Goal: Browse casually

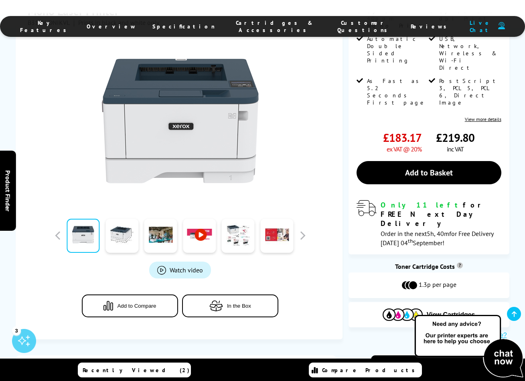
scroll to position [175, 0]
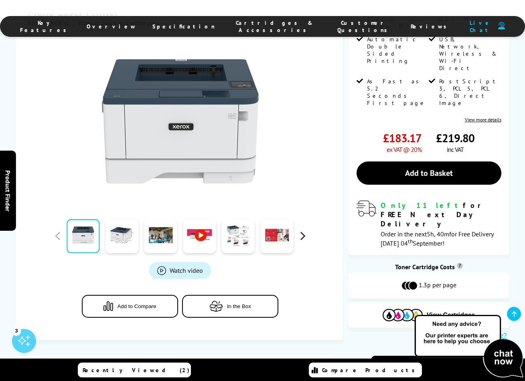
click at [297, 230] on button "button" at bounding box center [302, 236] width 12 height 12
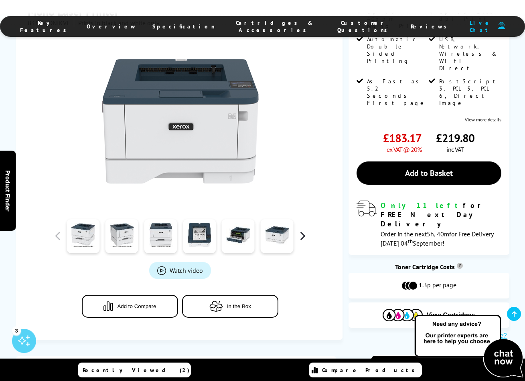
click at [299, 230] on button "button" at bounding box center [302, 236] width 12 height 12
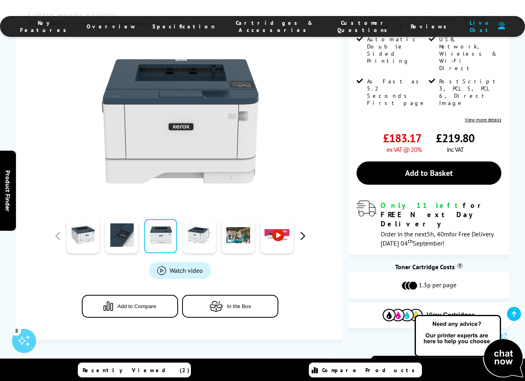
click at [299, 230] on button "button" at bounding box center [302, 236] width 12 height 12
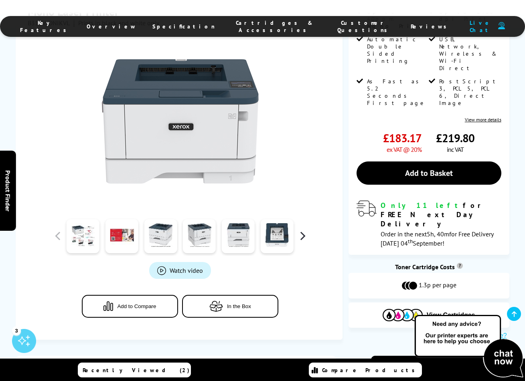
click at [299, 230] on button "button" at bounding box center [302, 236] width 12 height 12
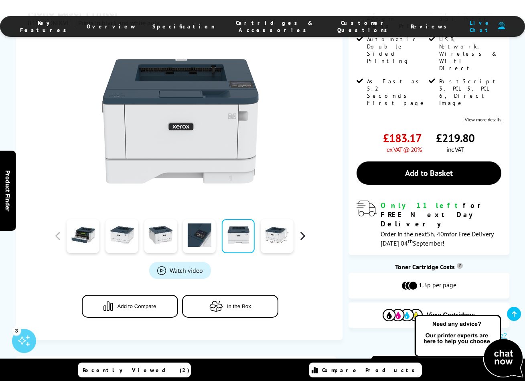
click at [306, 230] on button "button" at bounding box center [302, 236] width 12 height 12
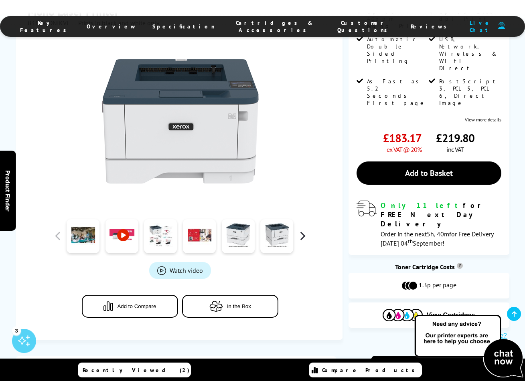
click at [306, 230] on button "button" at bounding box center [302, 236] width 12 height 12
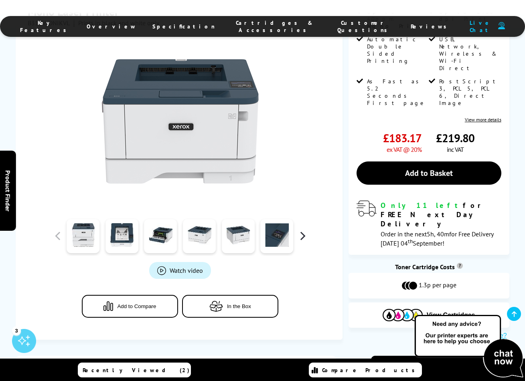
click at [306, 230] on button "button" at bounding box center [302, 236] width 12 height 12
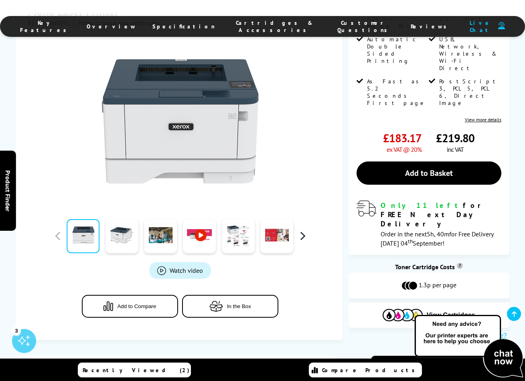
click at [306, 230] on button "button" at bounding box center [302, 236] width 12 height 12
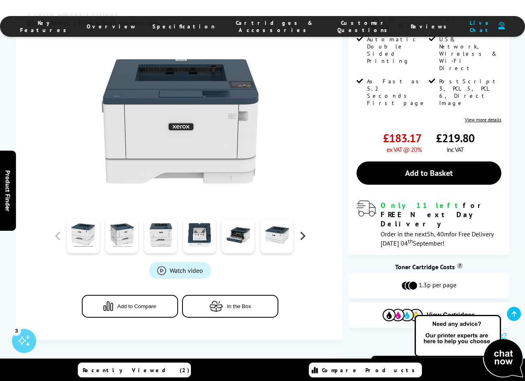
click at [306, 230] on button "button" at bounding box center [302, 236] width 12 height 12
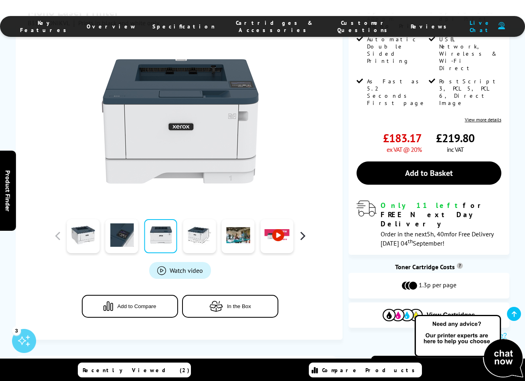
click at [306, 230] on button "button" at bounding box center [302, 236] width 12 height 12
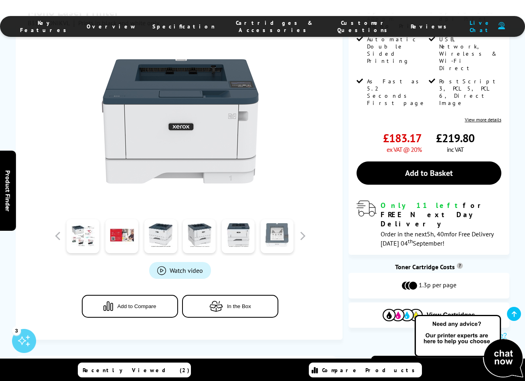
click at [267, 223] on link at bounding box center [277, 236] width 33 height 34
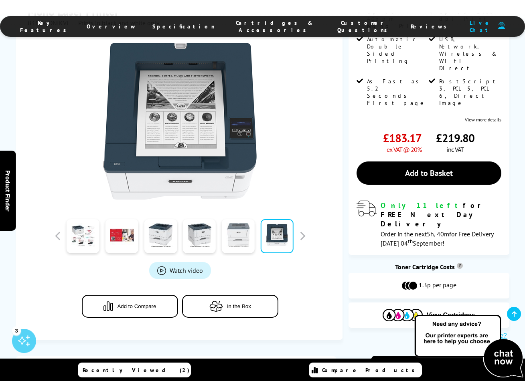
click at [246, 221] on link at bounding box center [238, 236] width 33 height 34
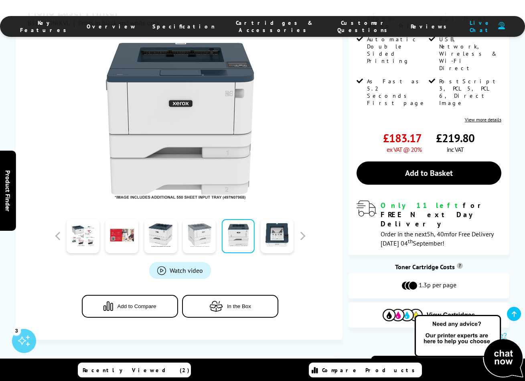
click at [214, 222] on link at bounding box center [199, 236] width 33 height 34
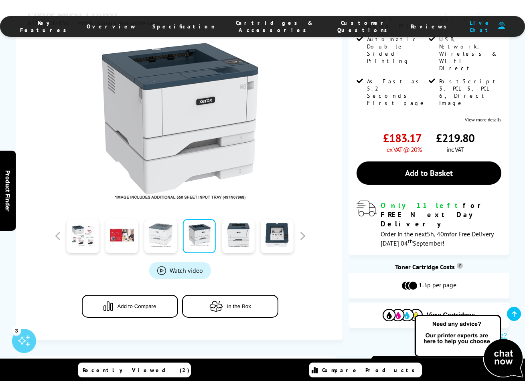
click at [160, 221] on link at bounding box center [160, 236] width 33 height 34
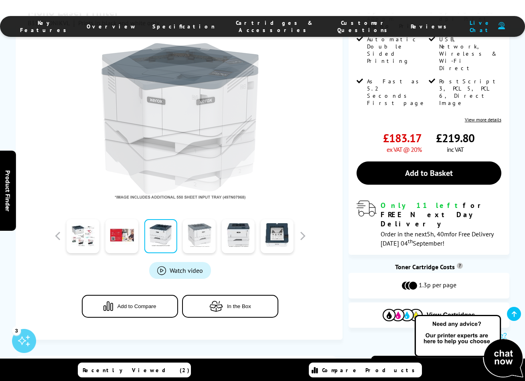
drag, startPoint x: 191, startPoint y: 219, endPoint x: 196, endPoint y: 219, distance: 4.4
click at [191, 219] on link at bounding box center [199, 236] width 33 height 34
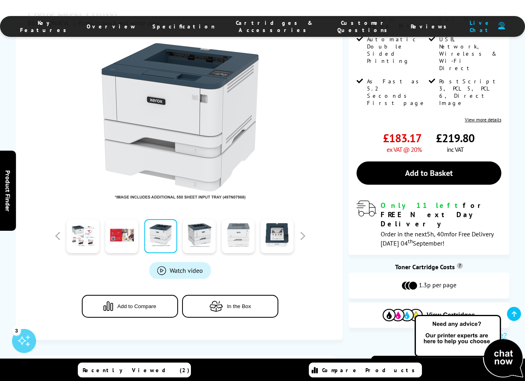
click at [228, 220] on link at bounding box center [238, 236] width 33 height 34
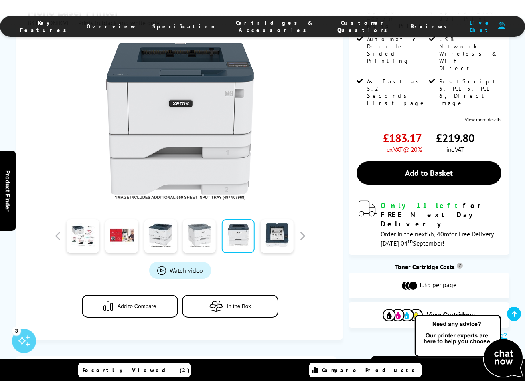
click at [203, 228] on link at bounding box center [199, 236] width 33 height 34
click at [153, 221] on link at bounding box center [160, 236] width 33 height 34
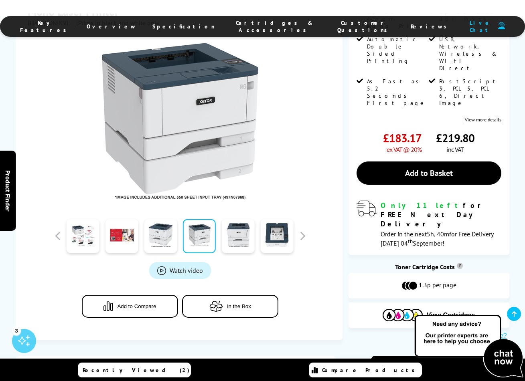
click at [184, 222] on link at bounding box center [199, 236] width 33 height 34
click at [170, 224] on link at bounding box center [160, 236] width 33 height 34
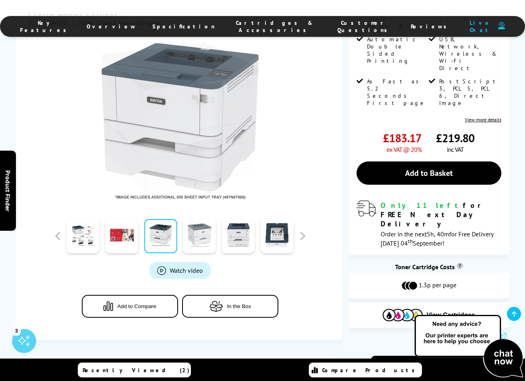
click at [199, 222] on link at bounding box center [199, 236] width 33 height 34
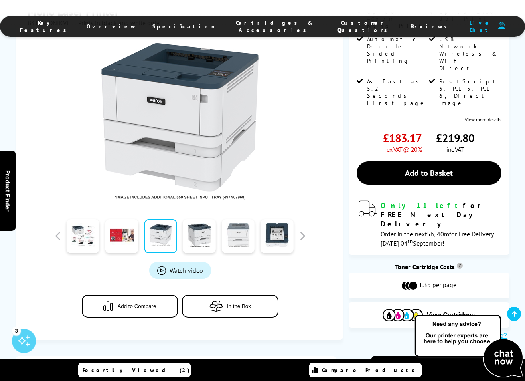
click at [226, 225] on link at bounding box center [238, 236] width 33 height 34
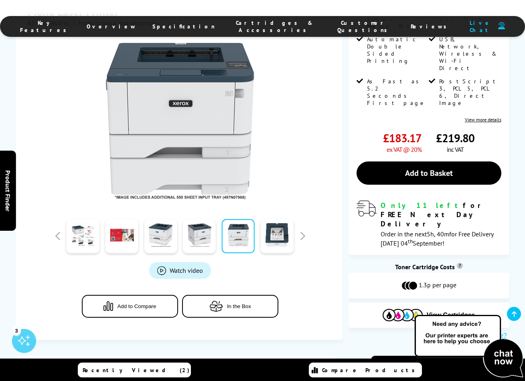
click at [221, 226] on div at bounding box center [238, 236] width 39 height 40
click at [236, 221] on link at bounding box center [238, 236] width 33 height 34
click at [208, 221] on link at bounding box center [199, 236] width 33 height 34
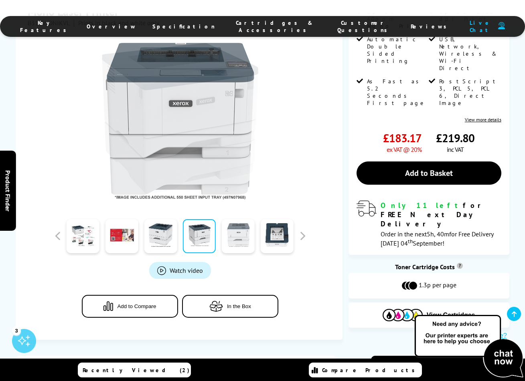
click at [231, 219] on link at bounding box center [238, 236] width 33 height 34
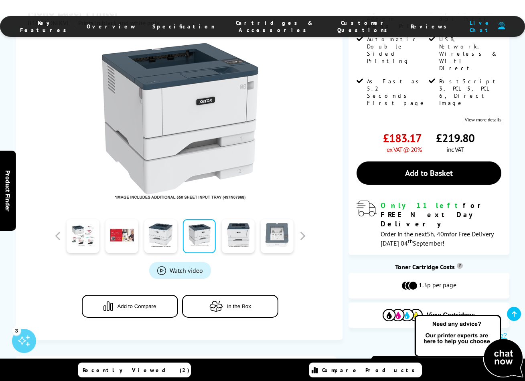
click at [282, 222] on link at bounding box center [277, 236] width 33 height 34
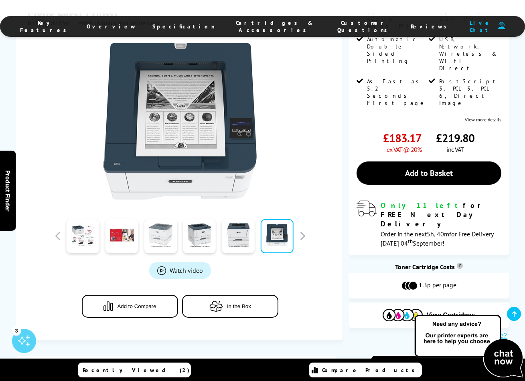
click at [172, 219] on link at bounding box center [160, 236] width 33 height 34
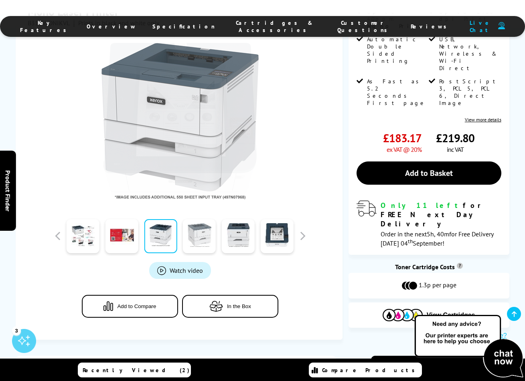
click at [192, 219] on link at bounding box center [199, 236] width 33 height 34
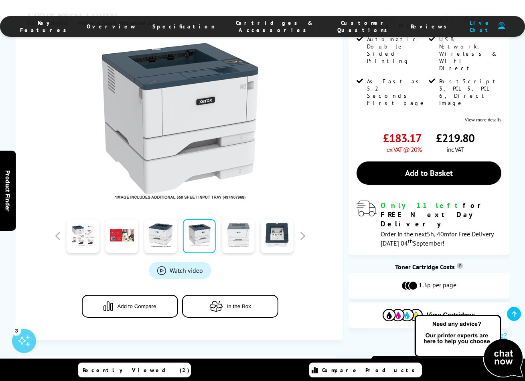
click at [228, 220] on link at bounding box center [238, 236] width 33 height 34
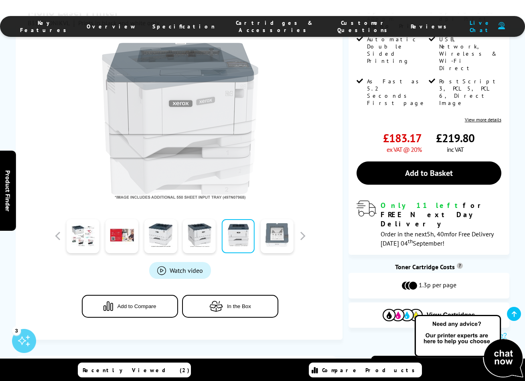
click at [271, 228] on link at bounding box center [277, 236] width 33 height 34
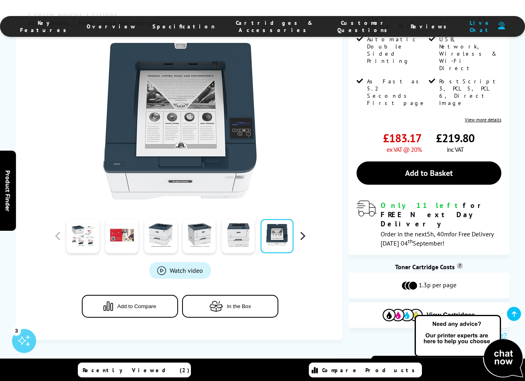
click at [303, 230] on button "button" at bounding box center [302, 236] width 12 height 12
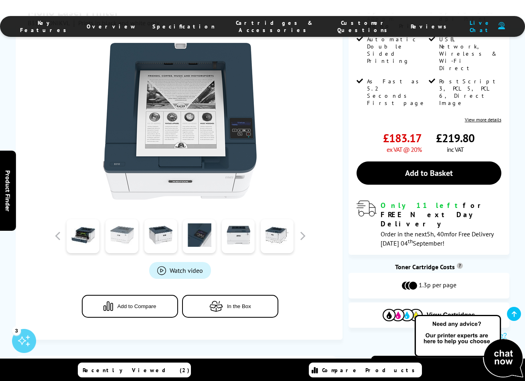
click at [118, 226] on link at bounding box center [121, 236] width 33 height 34
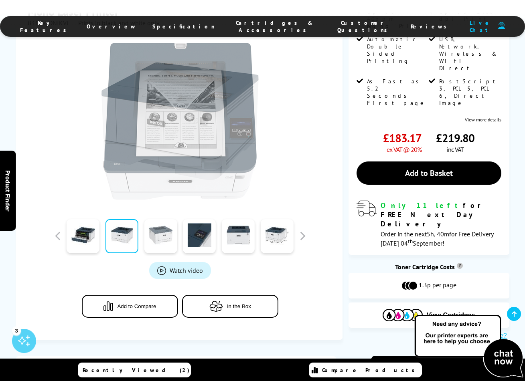
click at [159, 221] on link at bounding box center [160, 236] width 33 height 34
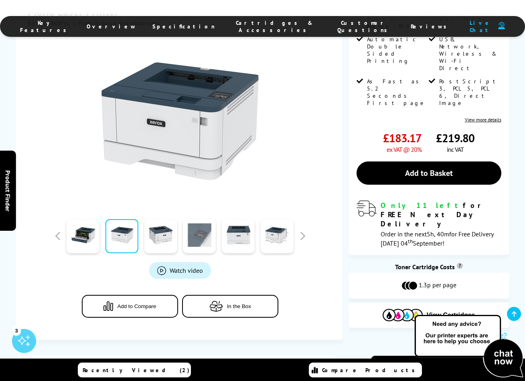
click at [195, 221] on link at bounding box center [199, 236] width 33 height 34
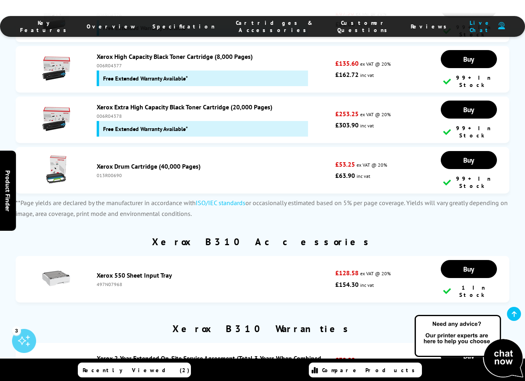
scroll to position [1460, 0]
